Goal: Submit feedback/report problem

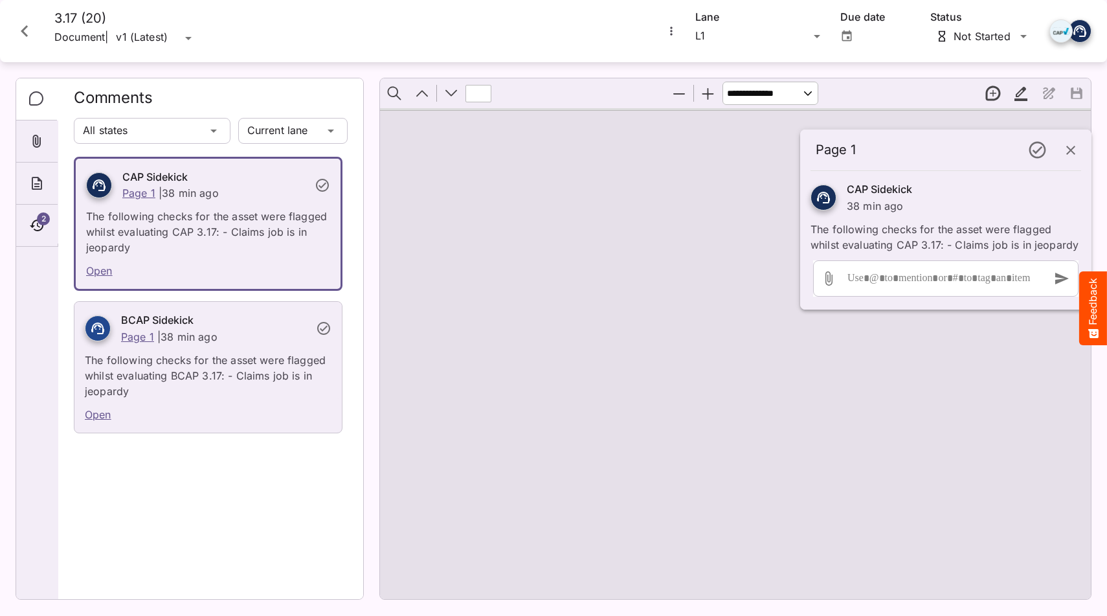
scroll to position [12, 0]
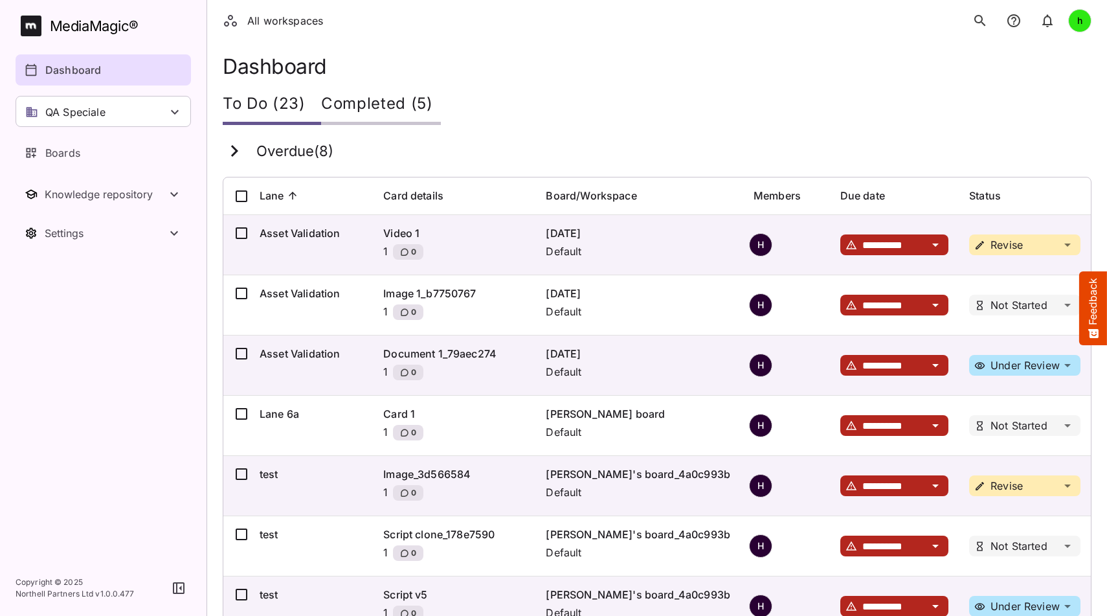
click at [769, 296] on button "Feedback" at bounding box center [1093, 308] width 28 height 74
click at [769, 295] on button "Feedback" at bounding box center [1093, 308] width 28 height 74
click at [769, 308] on button "Feedback" at bounding box center [1093, 308] width 28 height 74
